Goal: Task Accomplishment & Management: Manage account settings

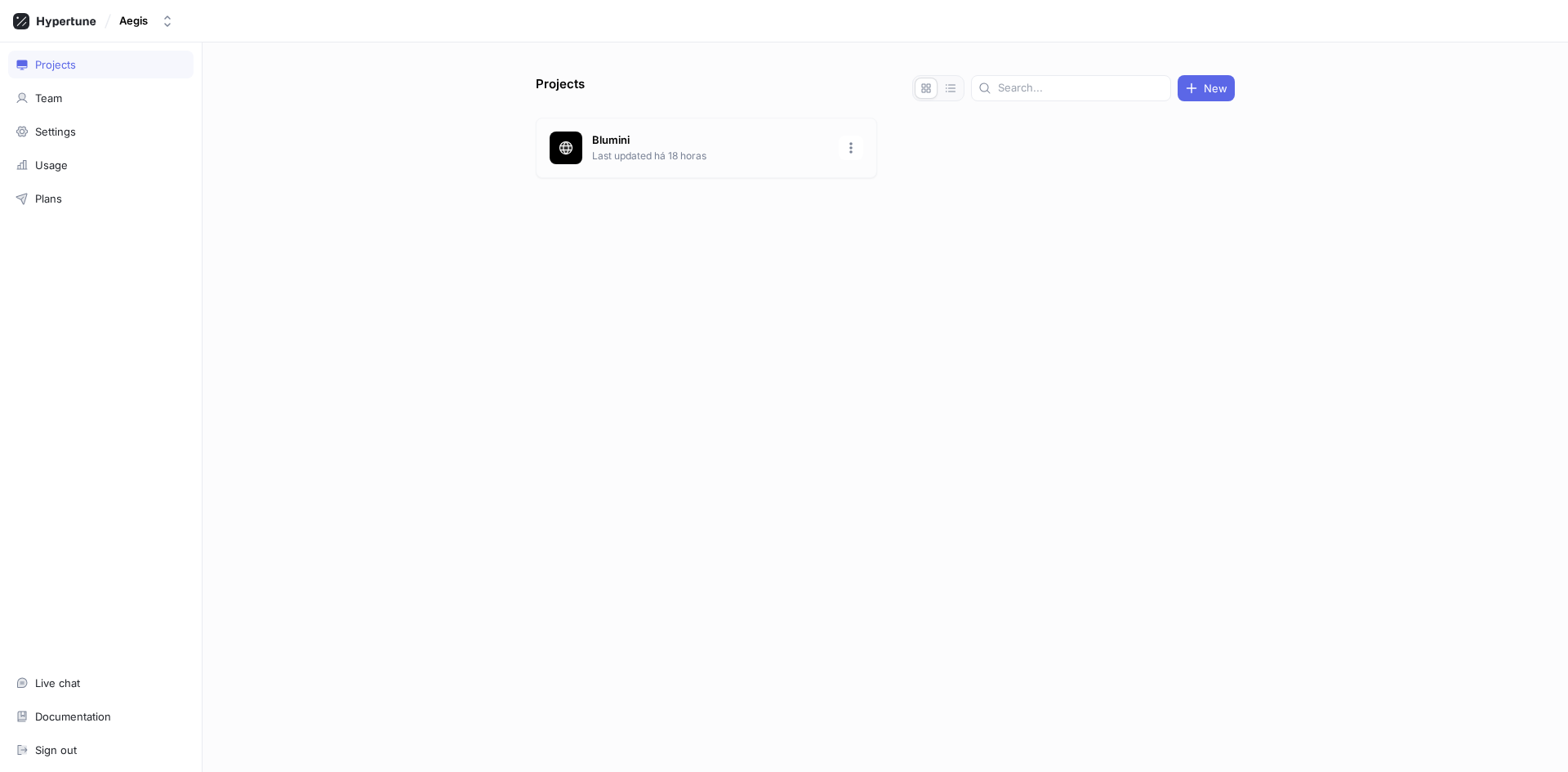
click at [664, 144] on p "Blumini" at bounding box center [710, 141] width 237 height 16
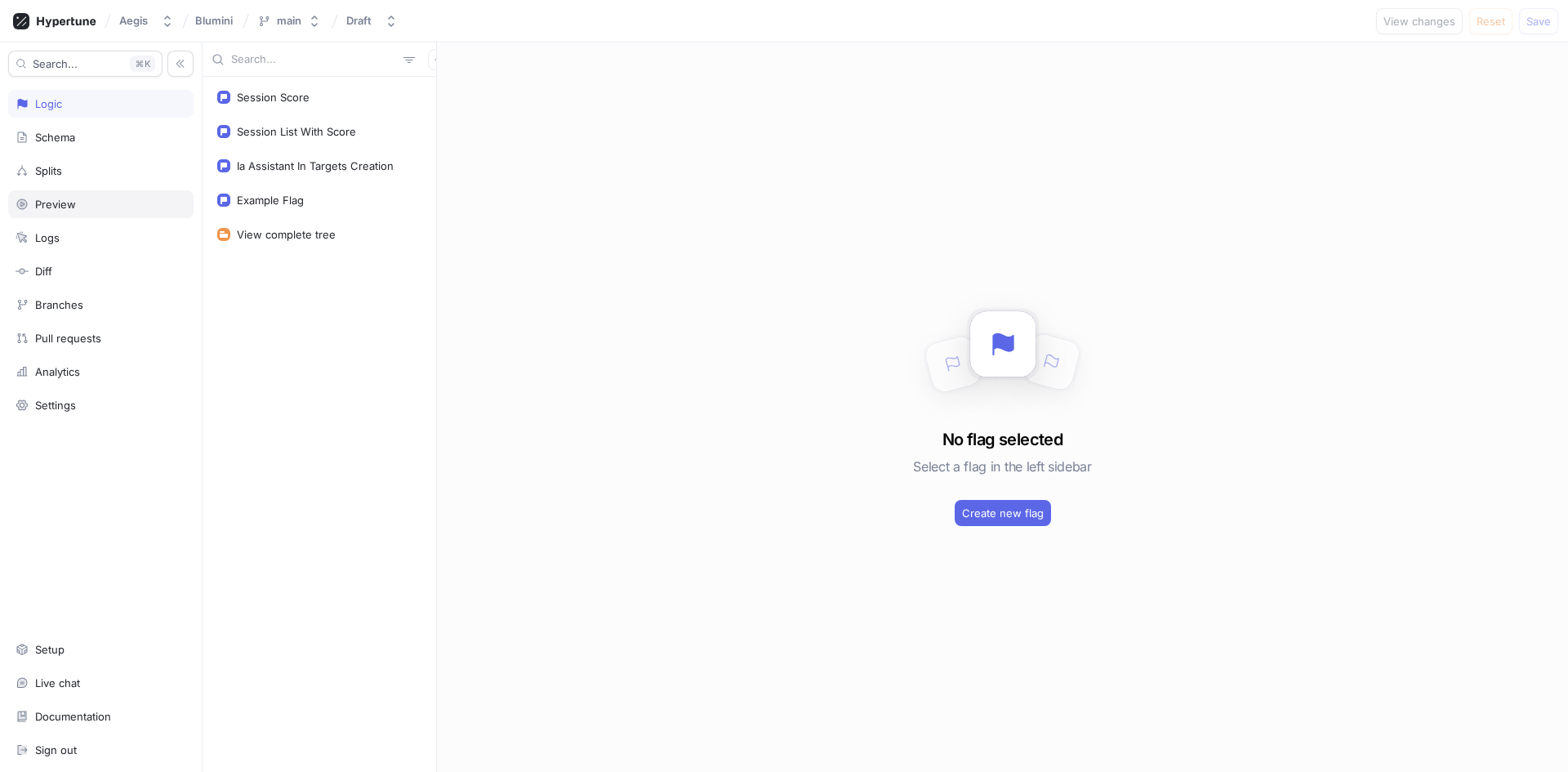
click at [95, 208] on div "Preview" at bounding box center [101, 204] width 171 height 13
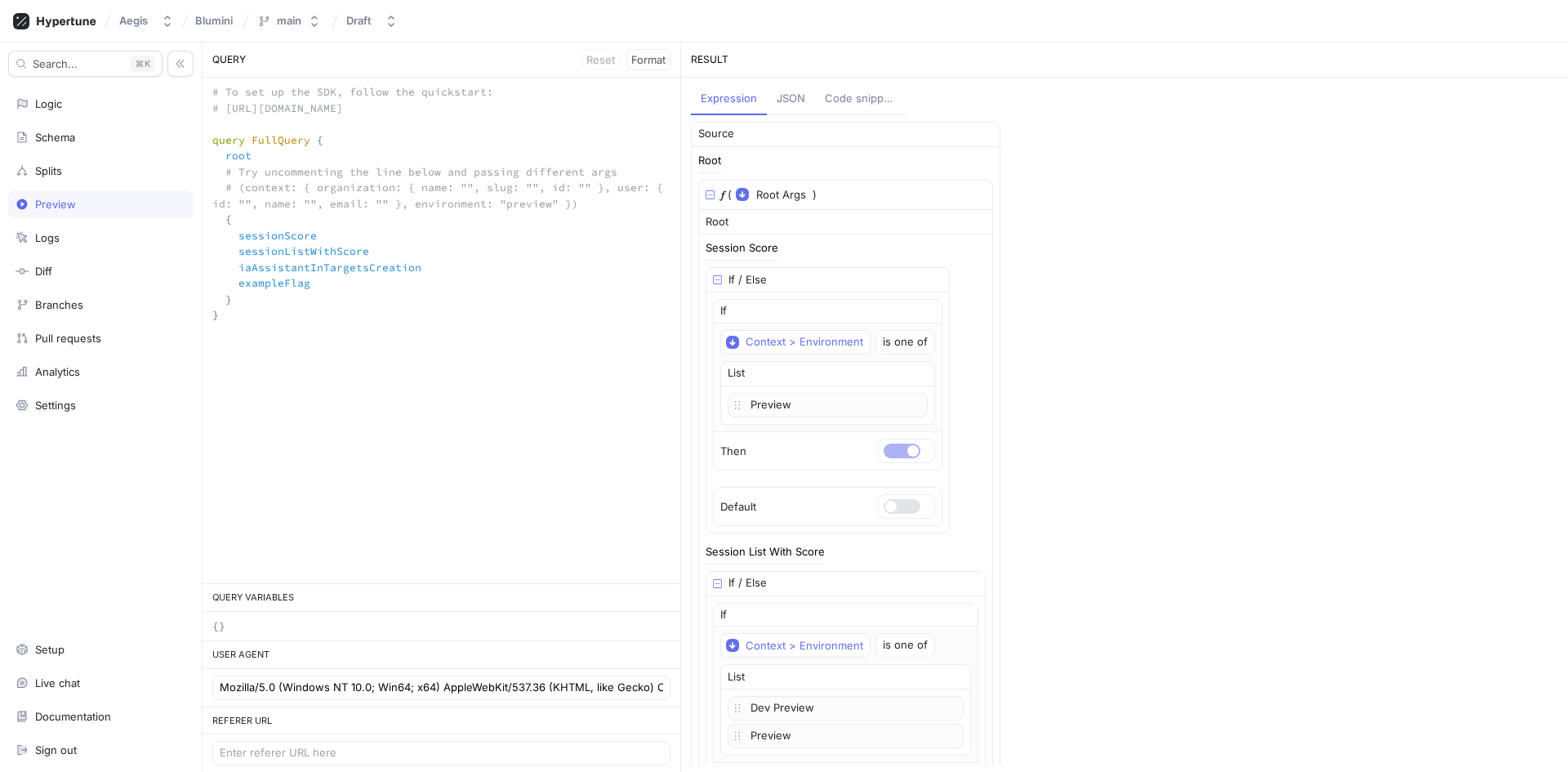
click at [803, 104] on div "JSON" at bounding box center [791, 99] width 29 height 16
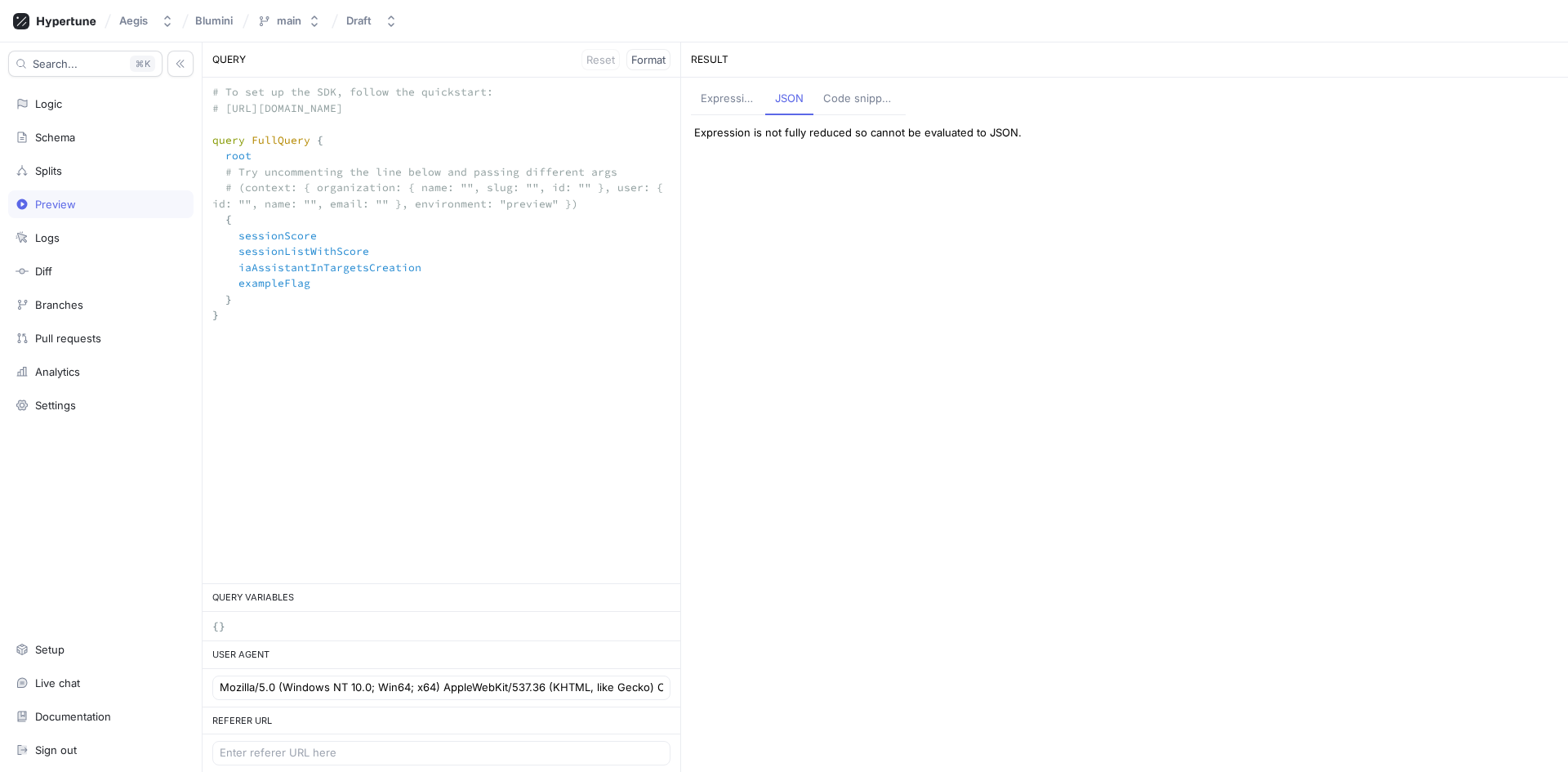
click at [833, 101] on div "Code snippets" at bounding box center [859, 99] width 72 height 16
click at [739, 99] on div "Expression" at bounding box center [728, 99] width 55 height 16
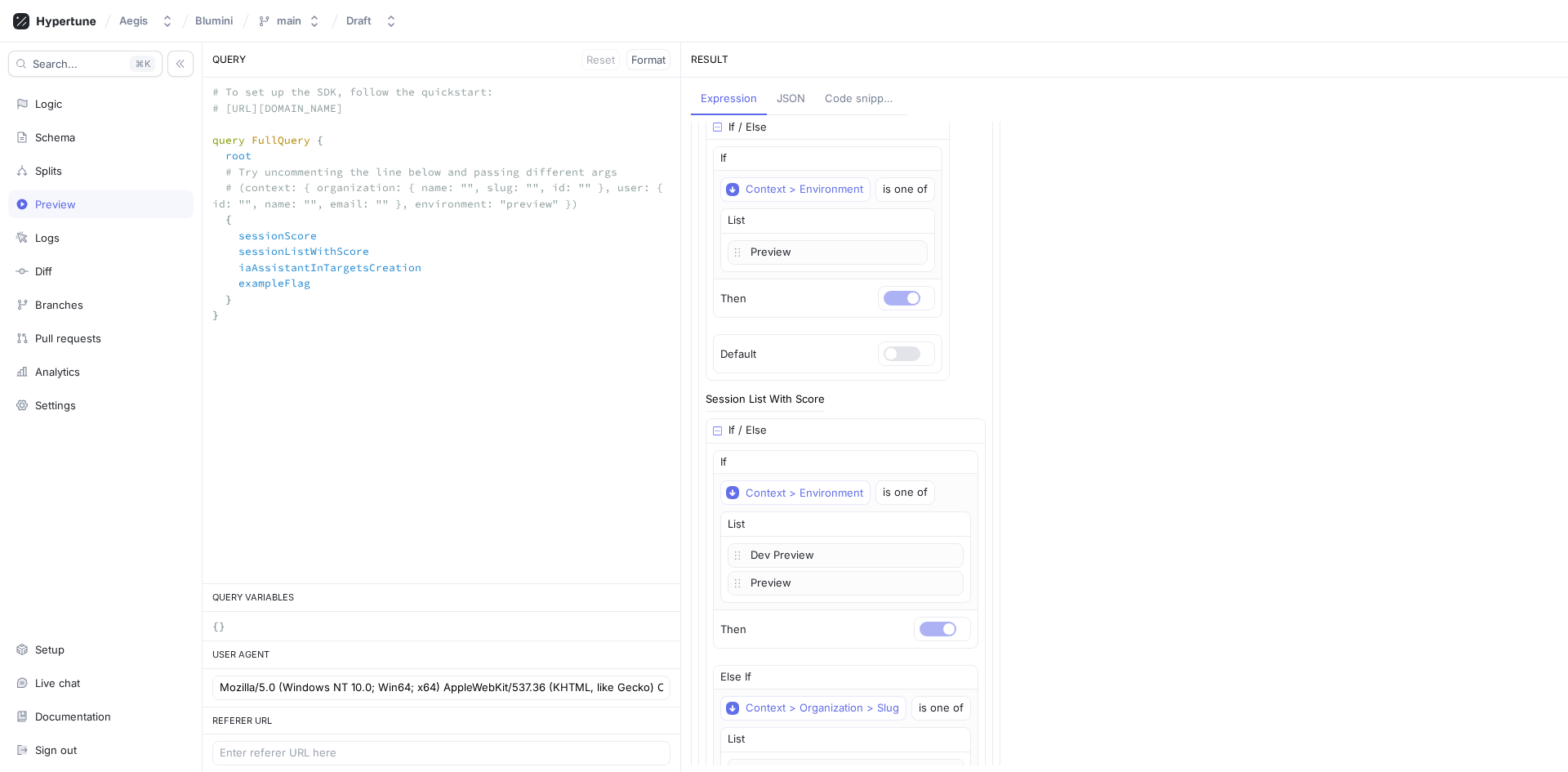
scroll to position [326, 0]
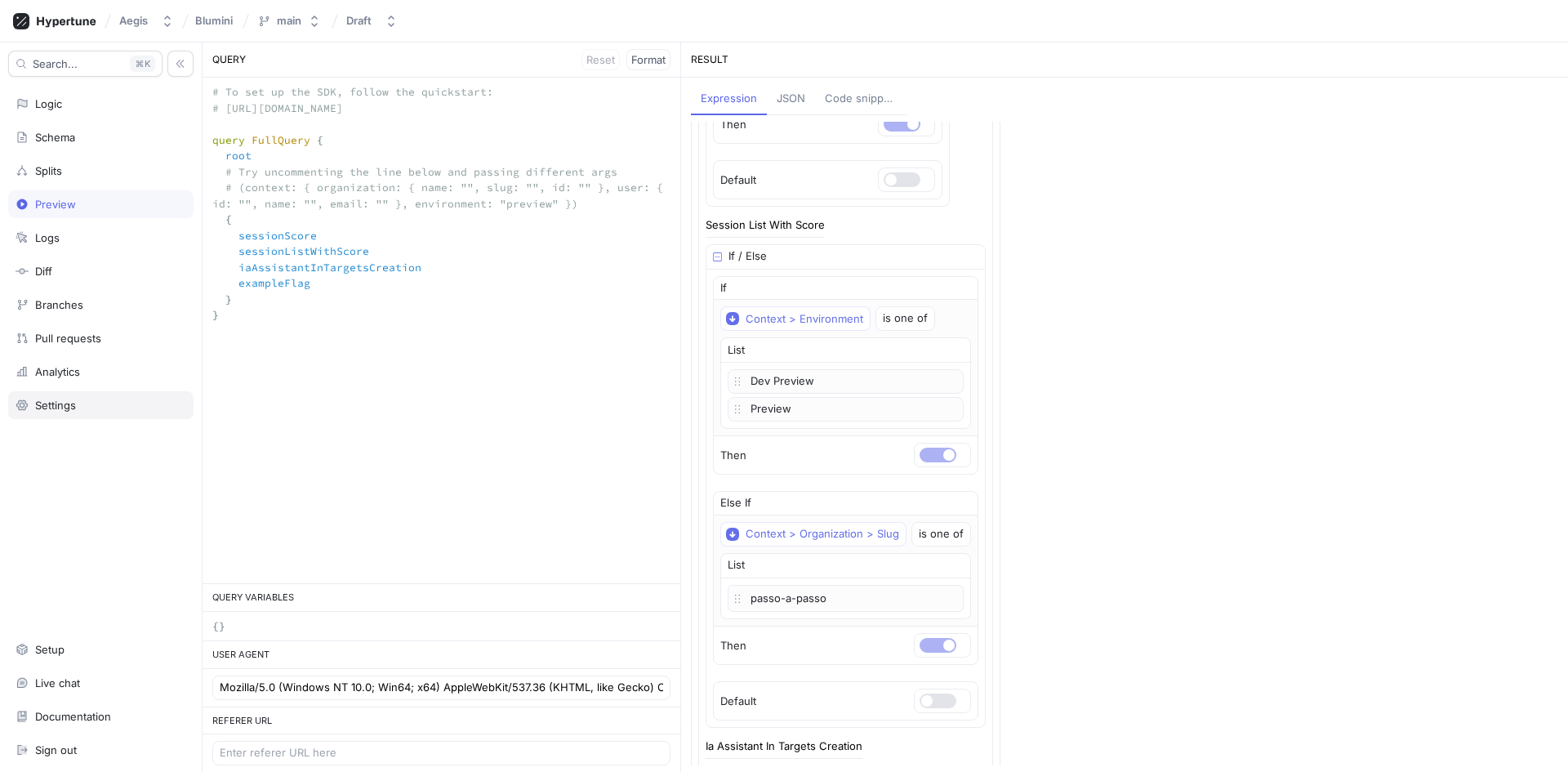
click at [82, 406] on div "Settings" at bounding box center [101, 405] width 171 height 13
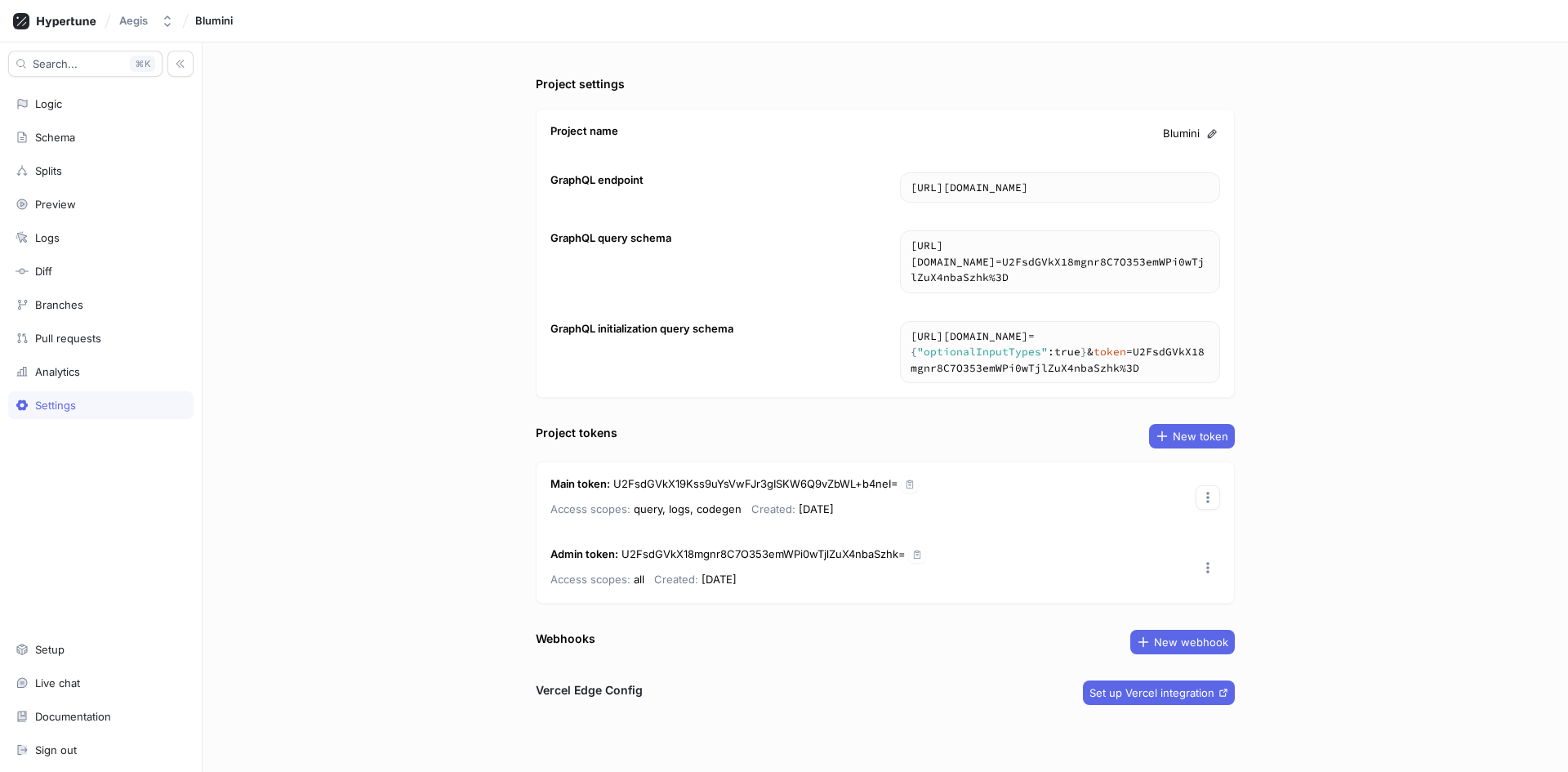
click at [1209, 502] on icon "button" at bounding box center [1208, 497] width 3 height 12
click at [1358, 444] on div "Project settings Project name Blumini GraphQL endpoint [URL][DOMAIN_NAME] [URL]…" at bounding box center [885, 407] width 1366 height 729
drag, startPoint x: 631, startPoint y: 511, endPoint x: 739, endPoint y: 507, distance: 108.1
click at [739, 507] on div "Access scopes: query, logs, codegen Created: [DATE]" at bounding box center [734, 509] width 368 height 20
click at [1154, 432] on button "New token" at bounding box center [1192, 437] width 86 height 25
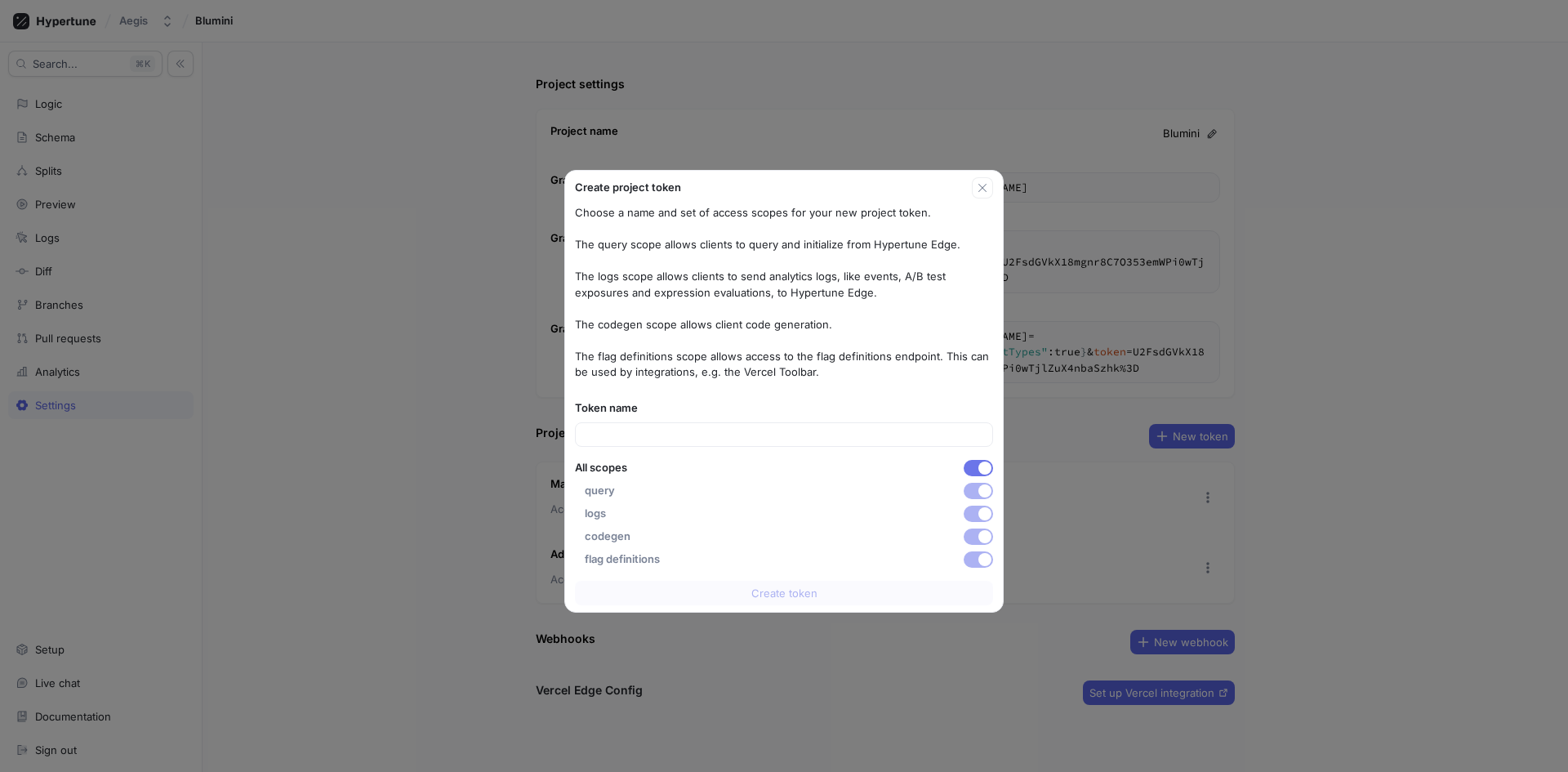
click at [976, 465] on button "button" at bounding box center [978, 468] width 30 height 16
click at [444, 488] on div "Create project token Choose a name and set of access scopes for your new projec…" at bounding box center [784, 386] width 1568 height 772
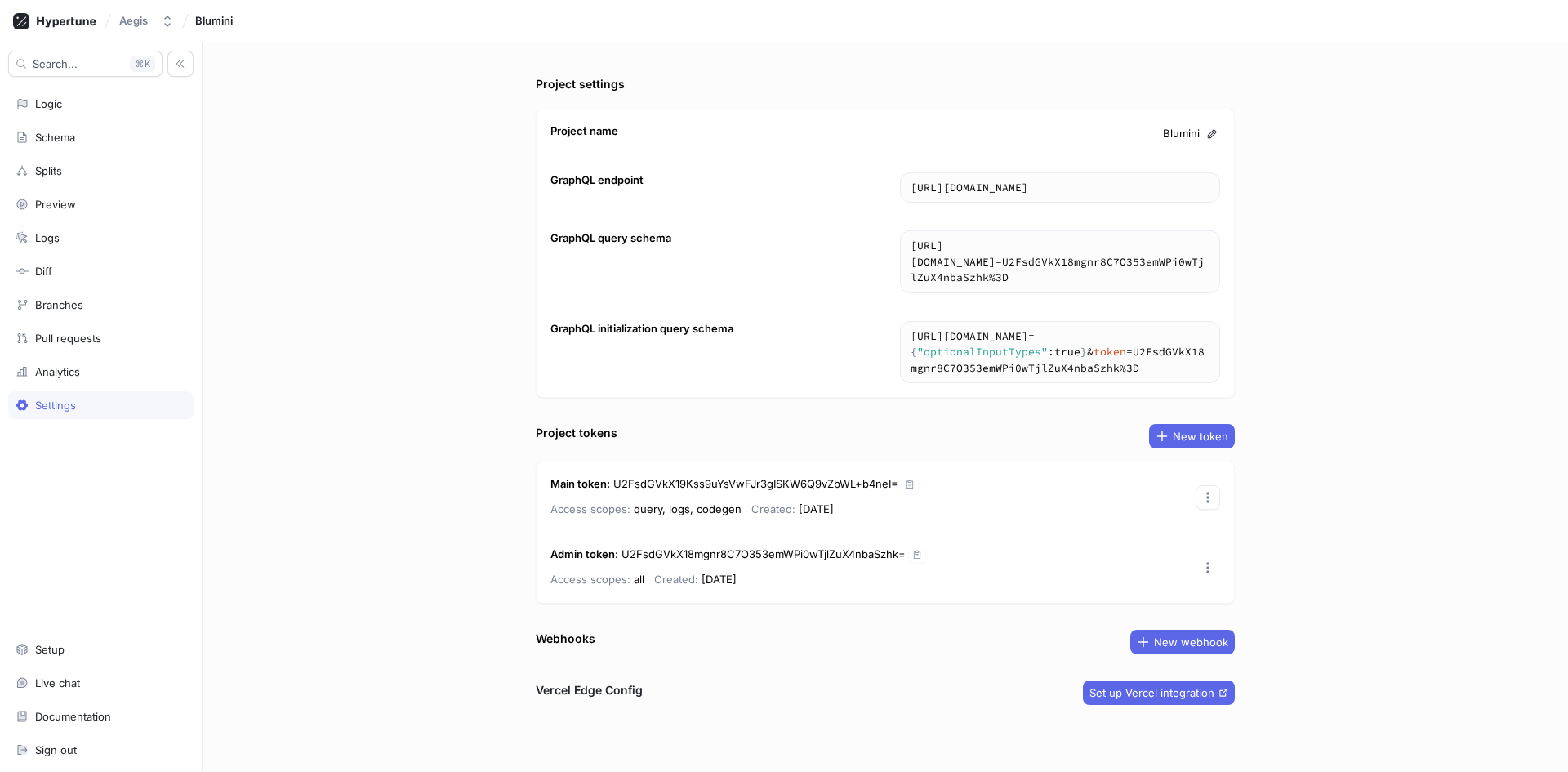
click at [1204, 490] on button "button" at bounding box center [1208, 497] width 25 height 25
click at [1353, 493] on div "Project settings Project name Blumini GraphQL endpoint [URL][DOMAIN_NAME] [URL]…" at bounding box center [885, 407] width 1366 height 729
drag, startPoint x: 615, startPoint y: 483, endPoint x: 917, endPoint y: 469, distance: 302.3
click at [917, 469] on div "Main token : U2FsdGVkX19Kss9uYsVwFJr3gISKW6Q9vZbWL+b4neI= Access scopes: query,…" at bounding box center [886, 497] width 697 height 70
click at [1293, 470] on div "Project settings Project name Blumini GraphQL endpoint [URL][DOMAIN_NAME] [URL]…" at bounding box center [885, 407] width 1366 height 729
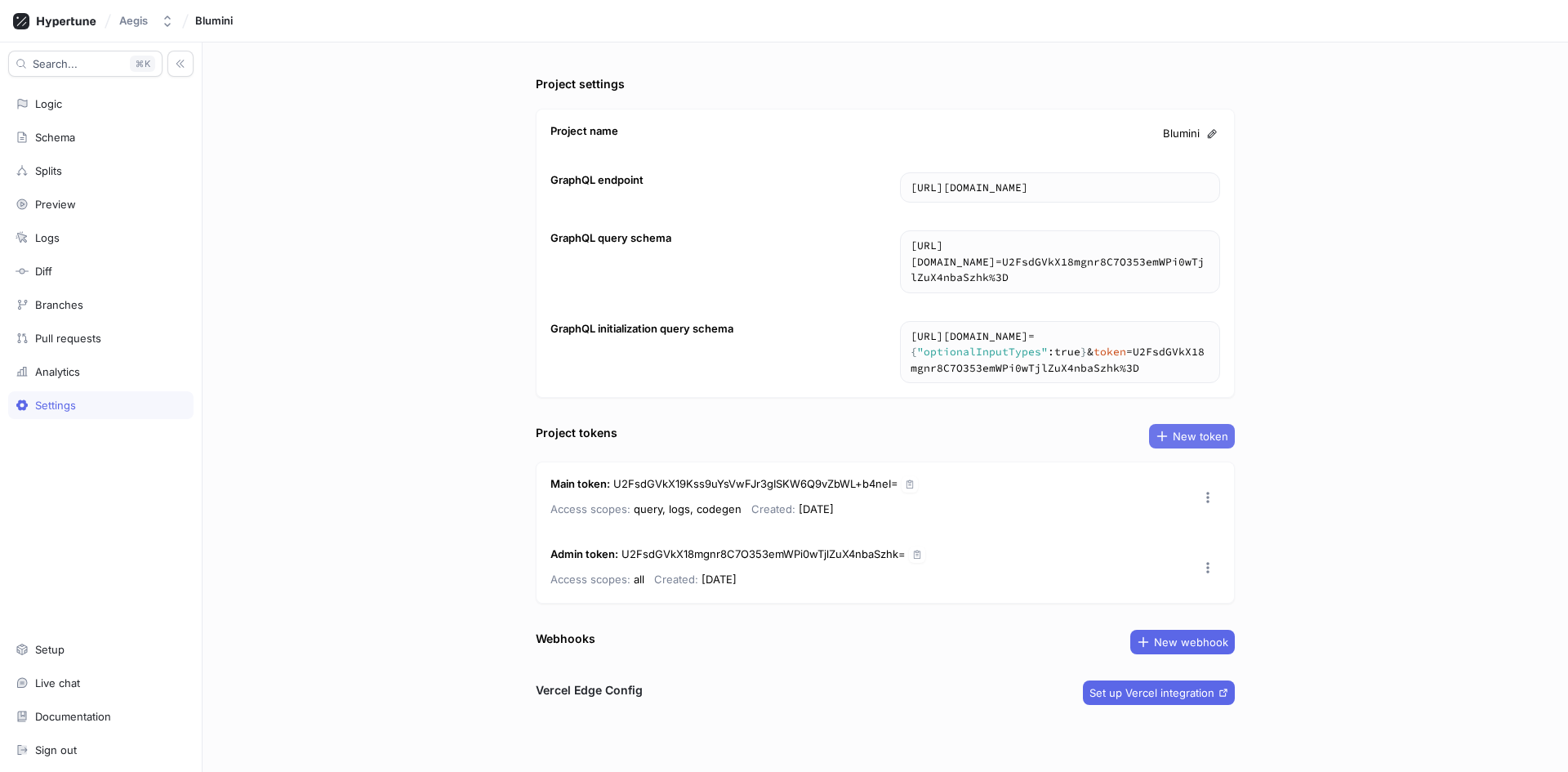
click at [1191, 432] on span "New token" at bounding box center [1201, 437] width 56 height 10
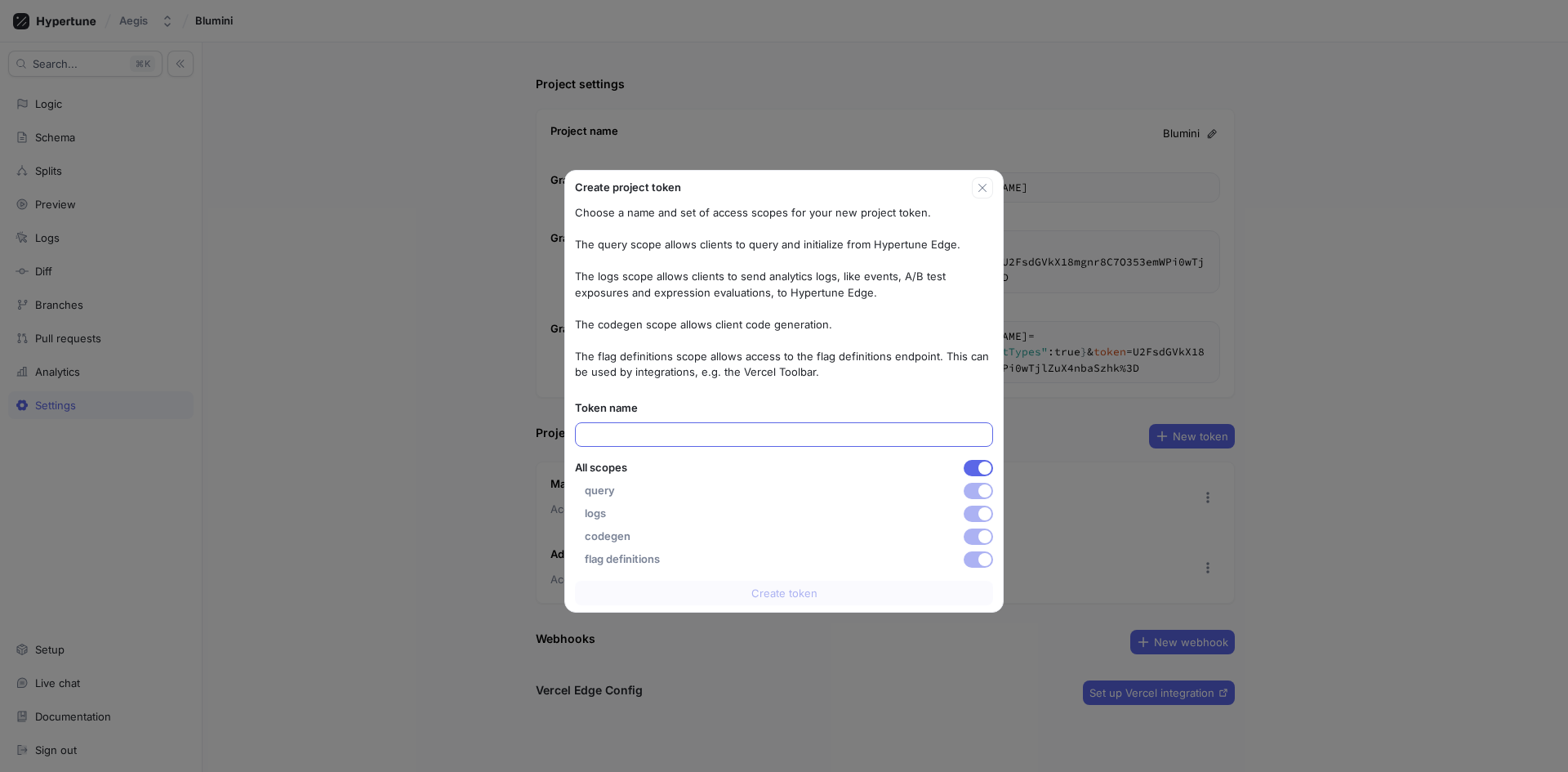
click at [770, 433] on input "text" at bounding box center [784, 435] width 404 height 16
click at [1047, 391] on div "Create project token Choose a name and set of access scopes for your new projec…" at bounding box center [784, 386] width 1568 height 772
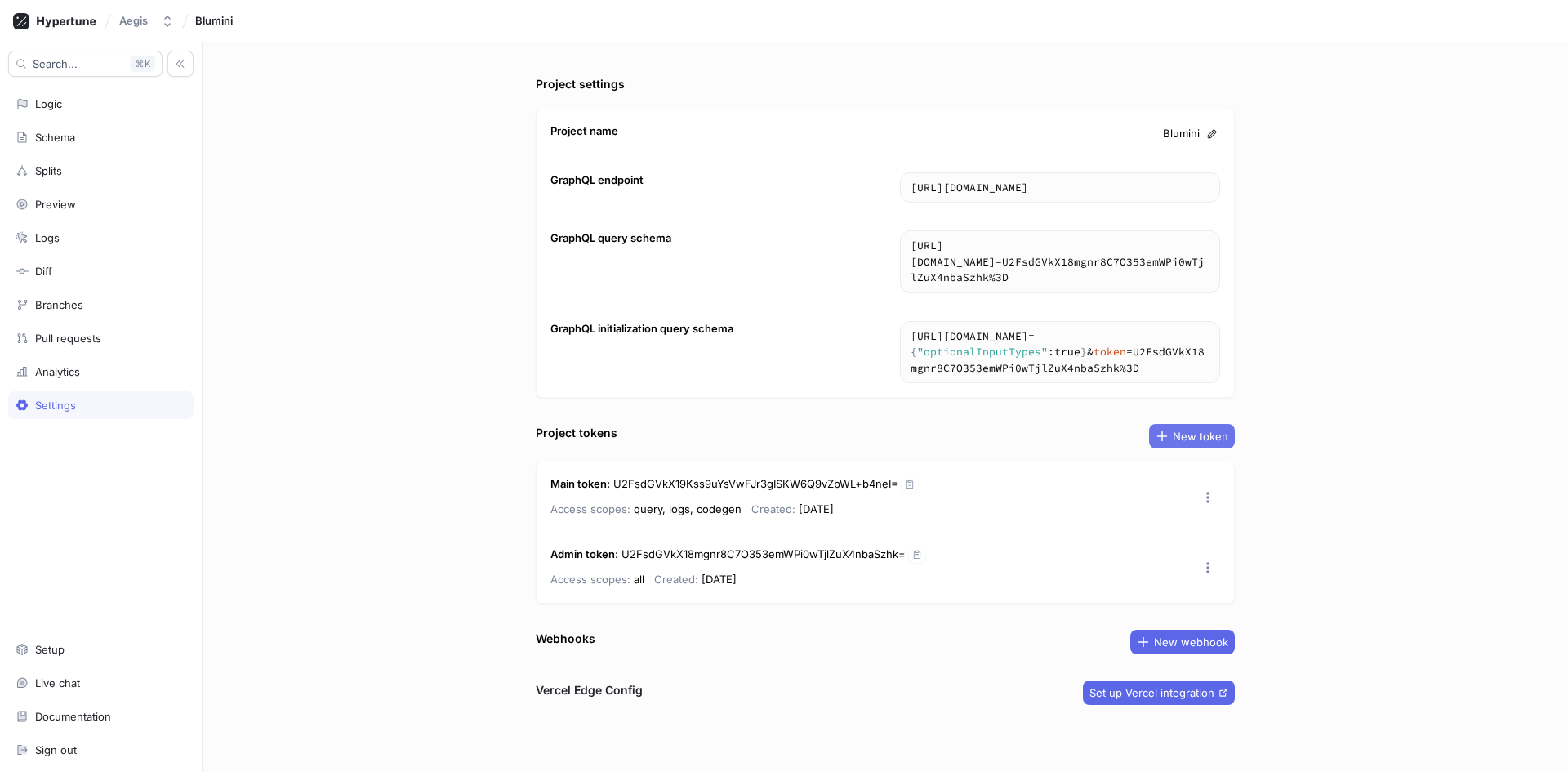
click at [1187, 440] on span "New token" at bounding box center [1201, 437] width 56 height 10
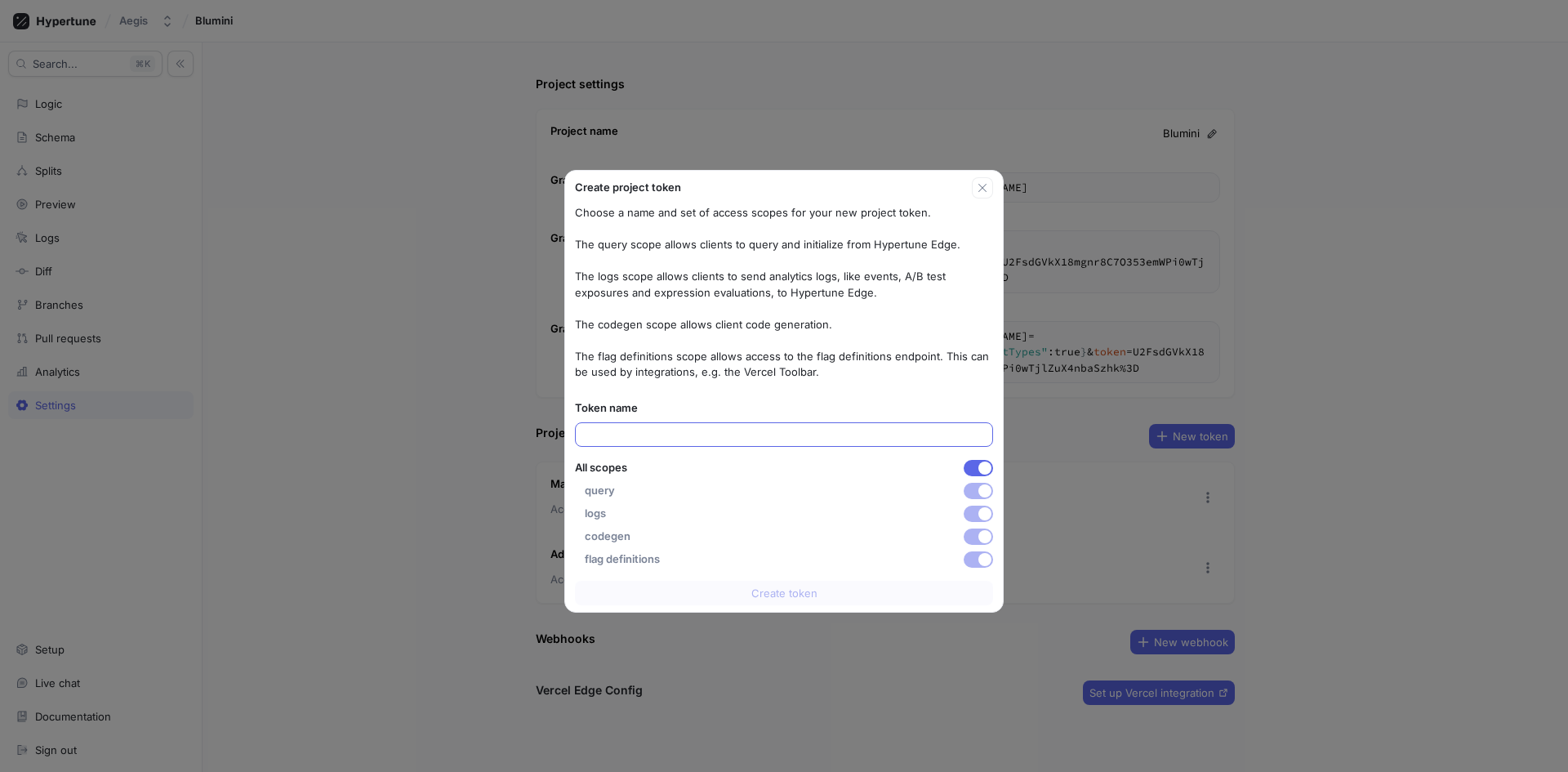
click at [591, 433] on input "text" at bounding box center [784, 435] width 404 height 16
type input "Flutter token production"
click at [734, 388] on div "Choose a name and set of access scopes for your new project token. The query sc…" at bounding box center [784, 386] width 419 height 363
click at [987, 473] on span "button" at bounding box center [985, 468] width 13 height 13
click at [985, 515] on span "button" at bounding box center [985, 514] width 13 height 13
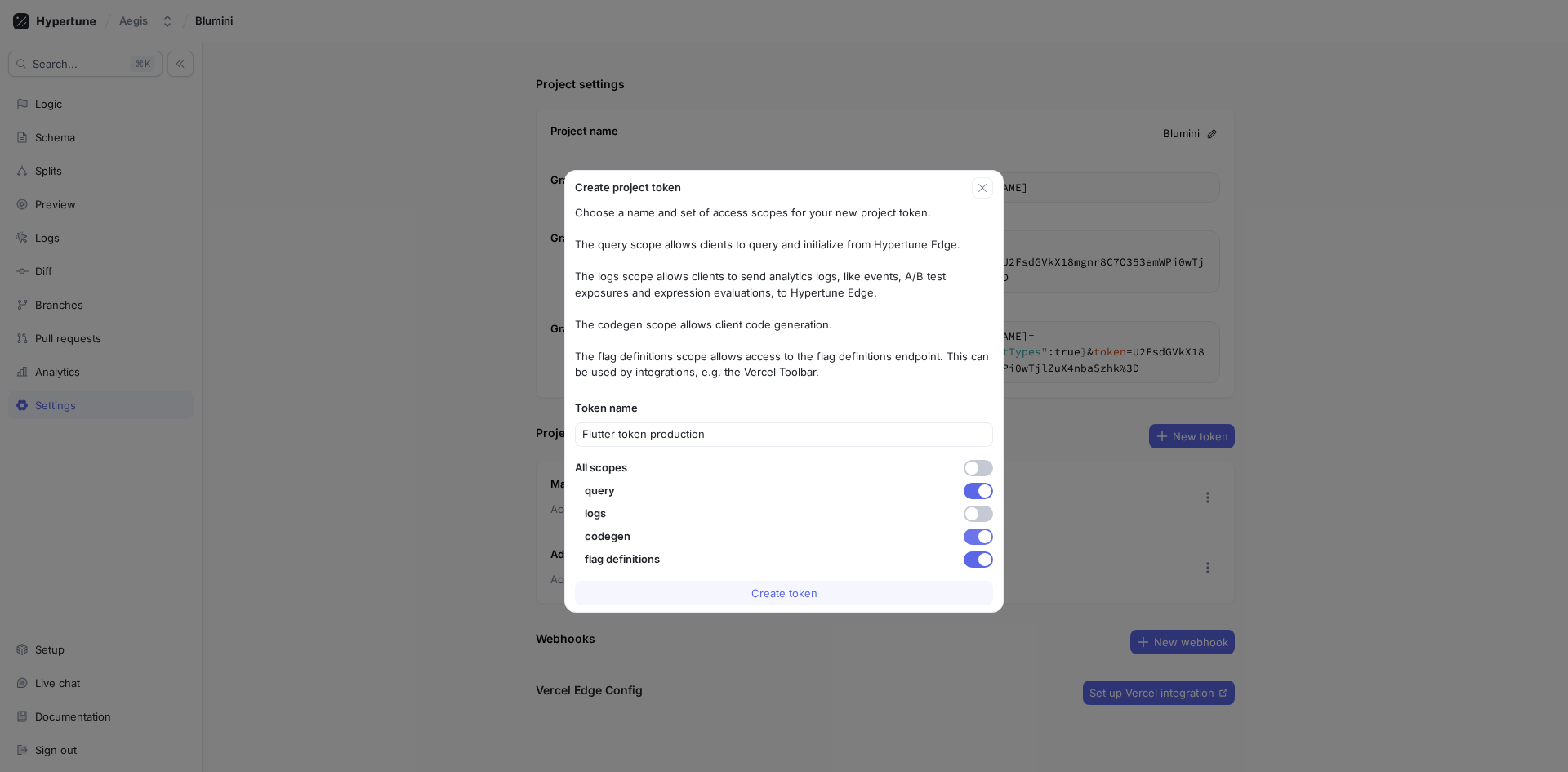
drag, startPoint x: 986, startPoint y: 542, endPoint x: 983, endPoint y: 563, distance: 21.2
click at [986, 543] on span "button" at bounding box center [985, 537] width 13 height 13
click at [981, 576] on div "Create token" at bounding box center [784, 593] width 437 height 38
click at [980, 565] on button "button" at bounding box center [978, 560] width 30 height 16
click at [803, 596] on span "Create token" at bounding box center [784, 593] width 66 height 10
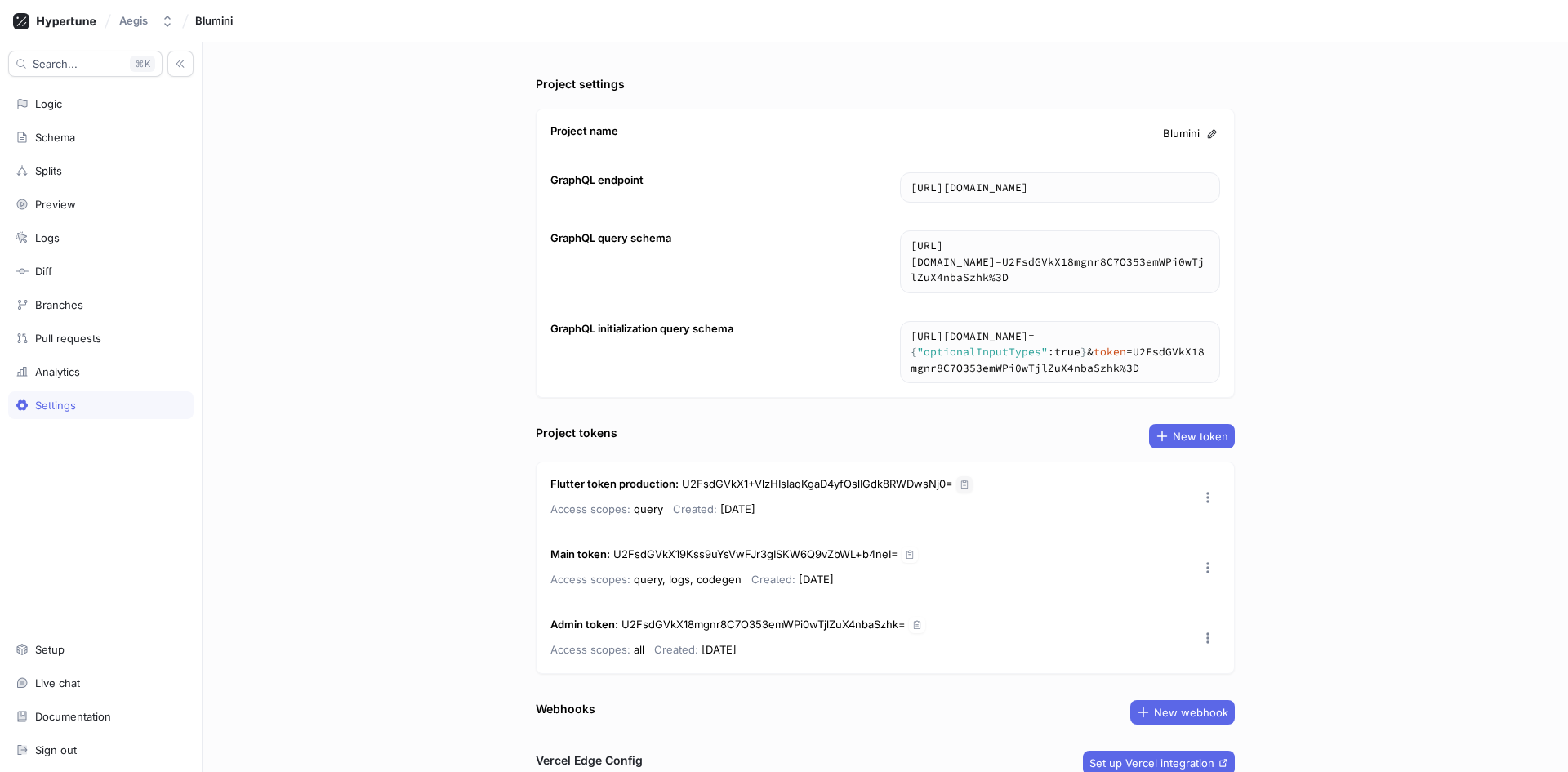
click at [960, 485] on icon "button" at bounding box center [964, 484] width 10 height 10
click at [1199, 428] on button "New token" at bounding box center [1192, 437] width 86 height 25
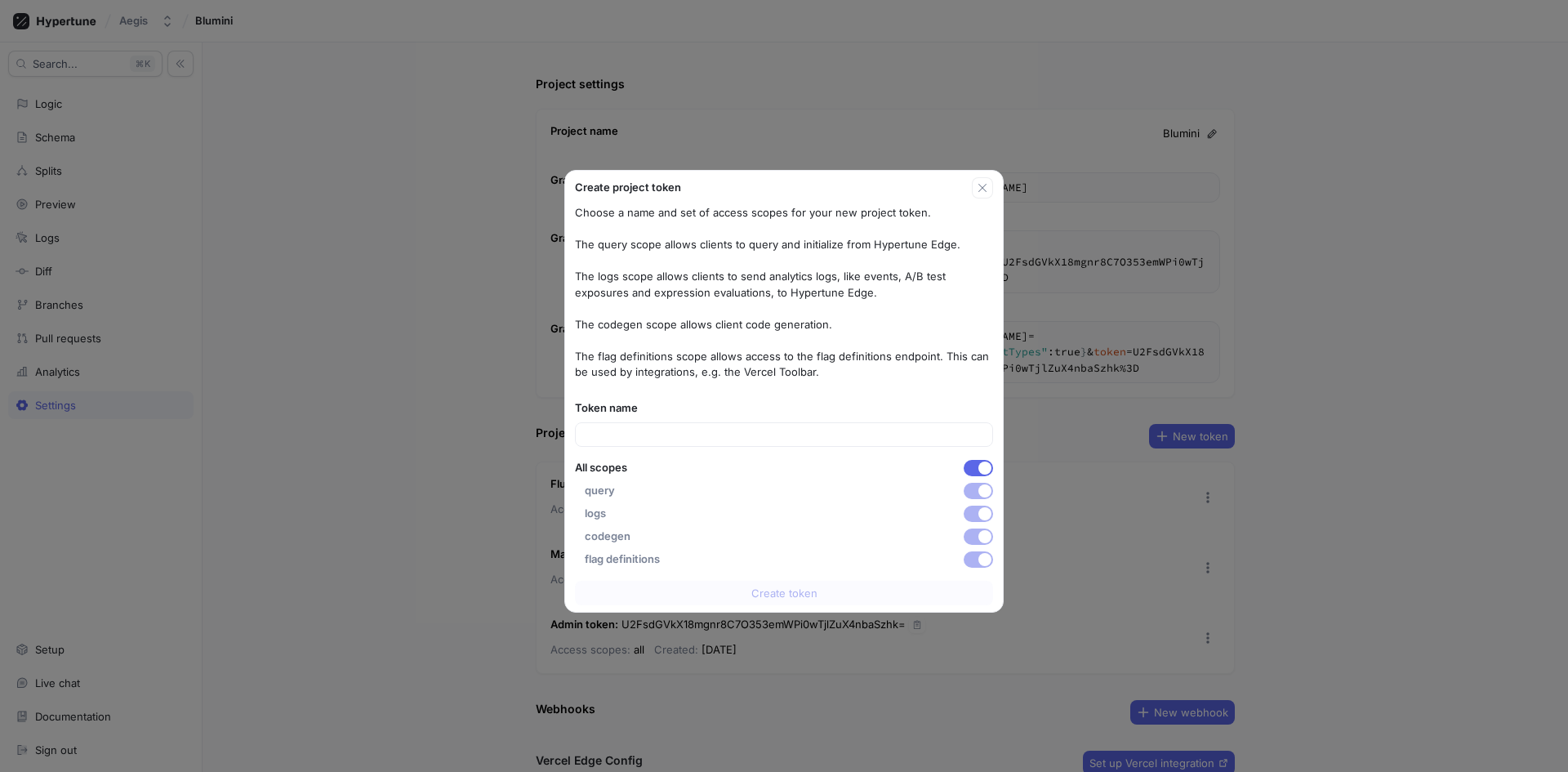
click at [364, 287] on div "Create project token Choose a name and set of access scopes for your new projec…" at bounding box center [784, 386] width 1568 height 772
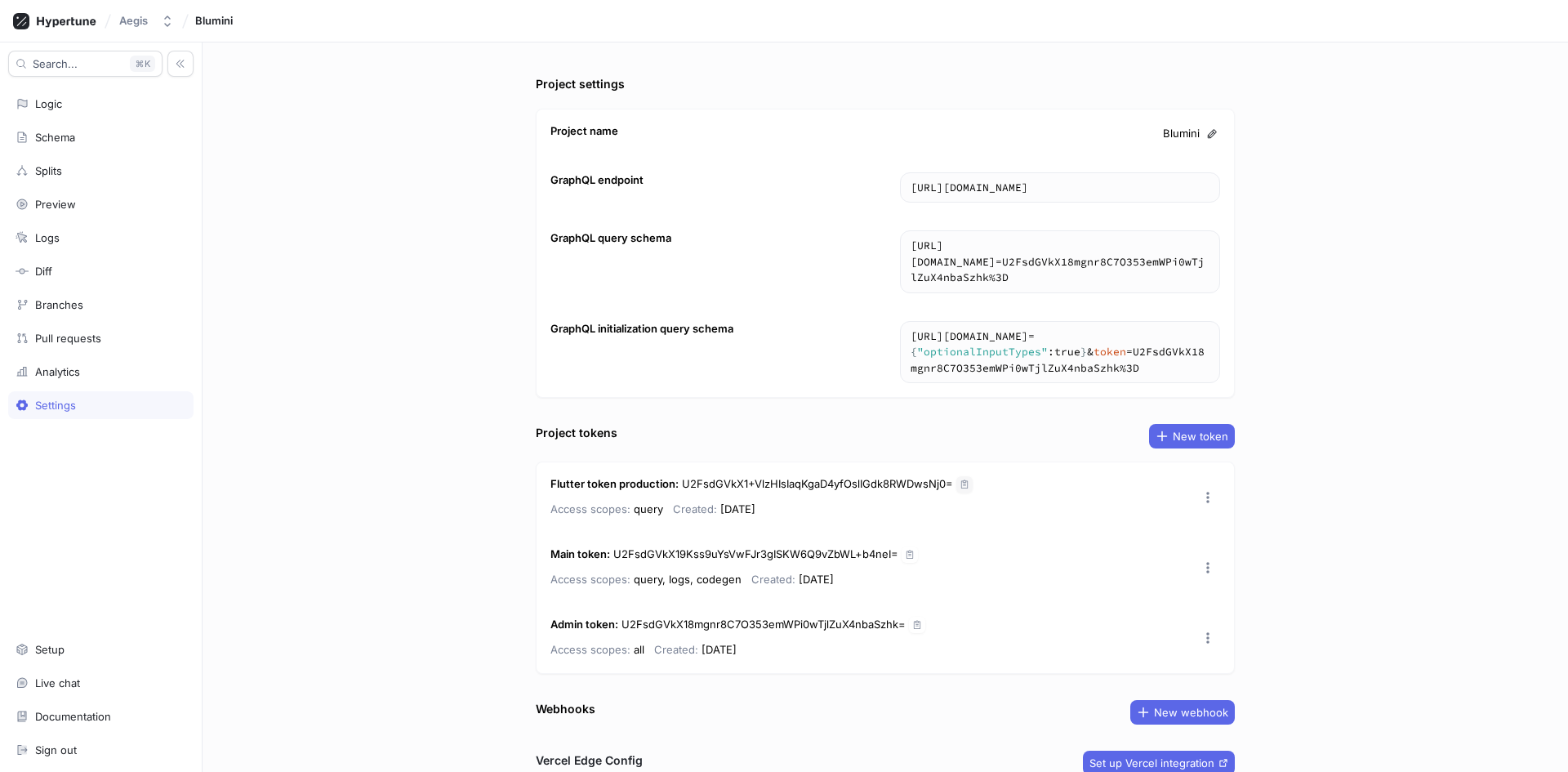
click at [960, 488] on icon "button" at bounding box center [964, 484] width 10 height 10
click at [1200, 488] on button "button" at bounding box center [1208, 497] width 25 height 25
click at [1212, 527] on icon at bounding box center [1206, 531] width 13 height 13
